Goal: Find specific page/section: Find specific page/section

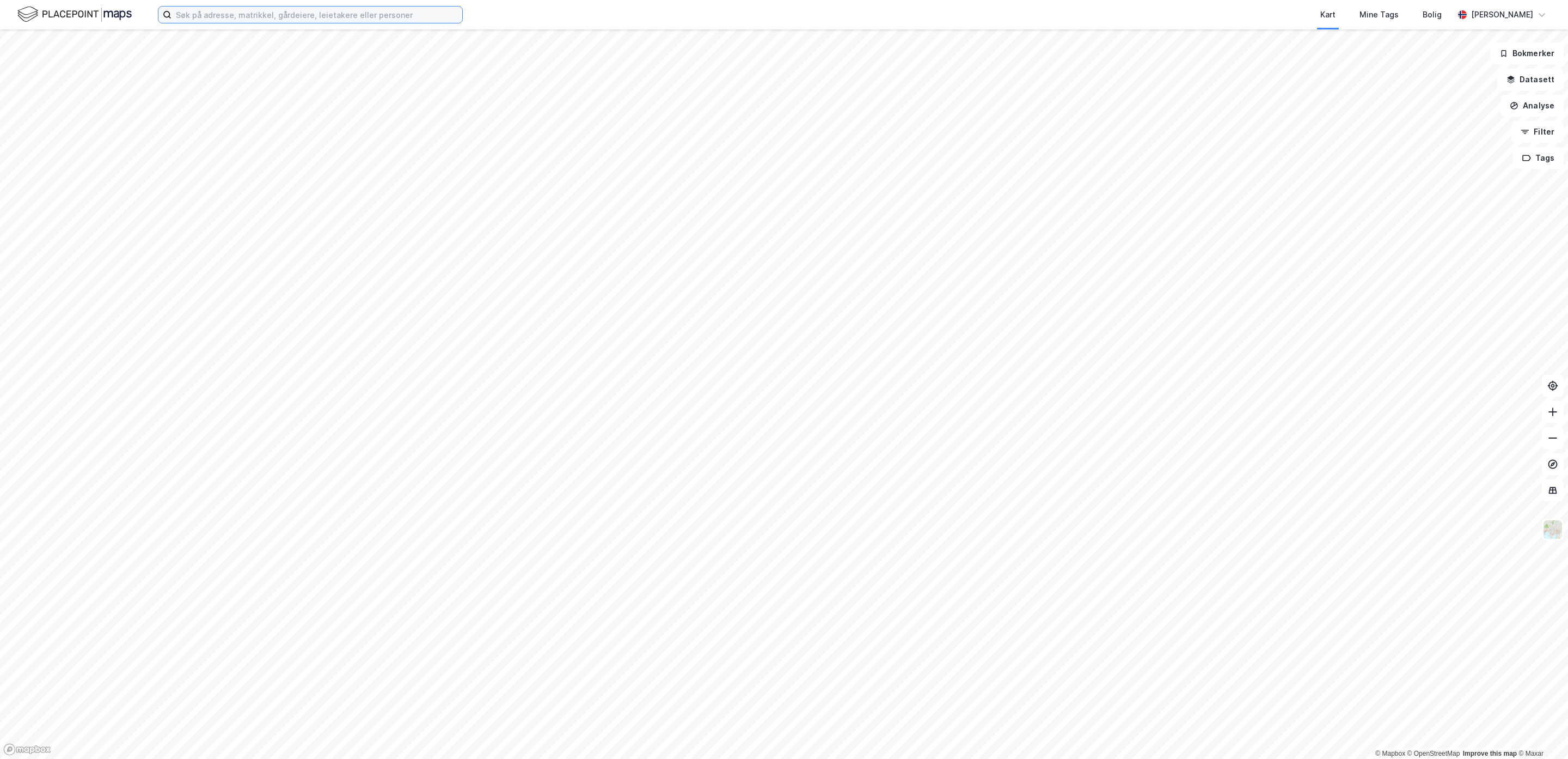
click at [229, 13] on input at bounding box center [317, 15] width 291 height 16
type input "bjønnlia 53"
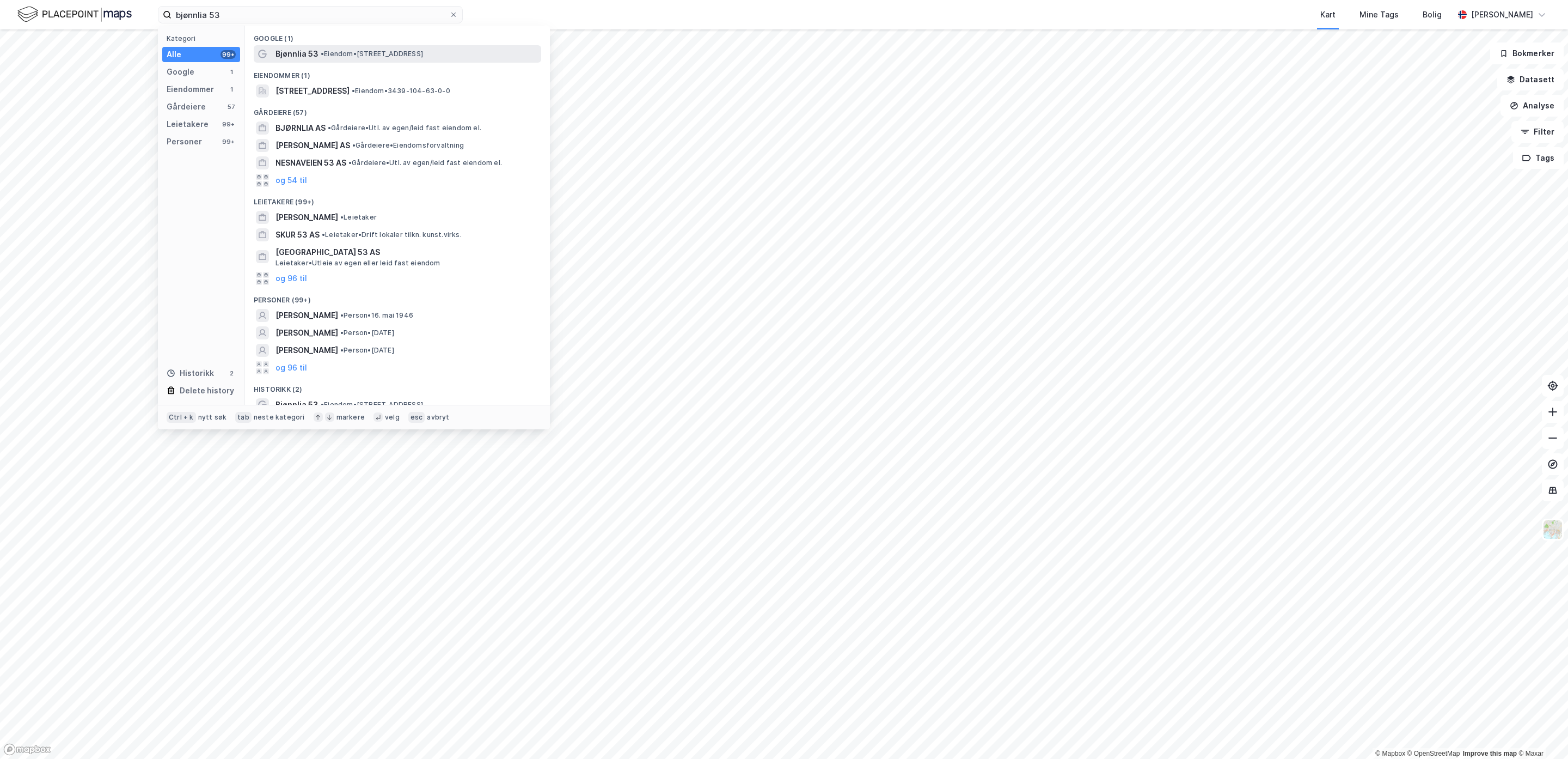
click at [333, 57] on span "• Eiendom • [STREET_ADDRESS]" at bounding box center [372, 54] width 102 height 9
